Goal: Information Seeking & Learning: Learn about a topic

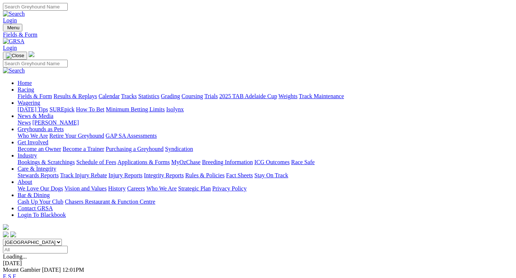
scroll to position [110, 0]
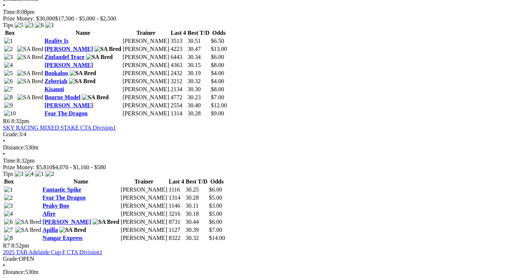
scroll to position [952, 0]
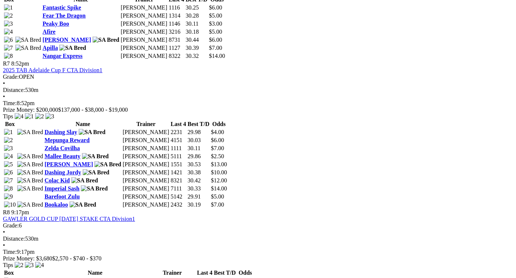
scroll to position [1135, 0]
